Goal: Find specific page/section: Find specific page/section

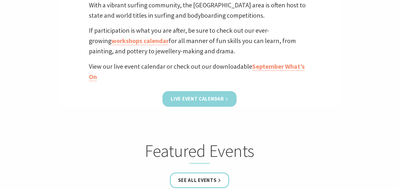
scroll to position [236, 0]
click at [206, 98] on link "Live Event Calendar" at bounding box center [200, 99] width 74 height 16
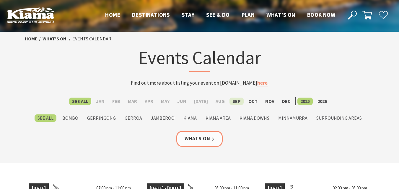
click at [235, 102] on label "Sep" at bounding box center [237, 101] width 14 height 7
click at [0, 0] on input "Sep" at bounding box center [0, 0] width 0 height 0
click at [235, 102] on label "Sep" at bounding box center [237, 101] width 14 height 7
click at [0, 0] on input "Sep" at bounding box center [0, 0] width 0 height 0
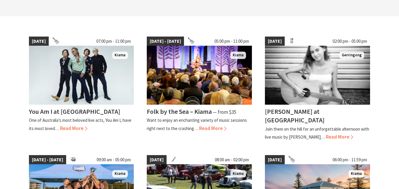
scroll to position [118, 0]
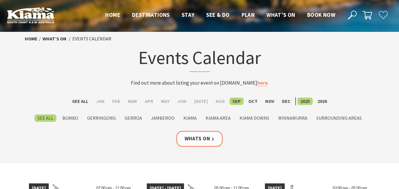
scroll to position [118, 0]
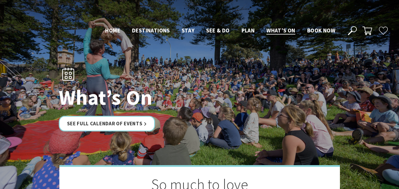
scroll to position [236, 0]
